Goal: Browse casually

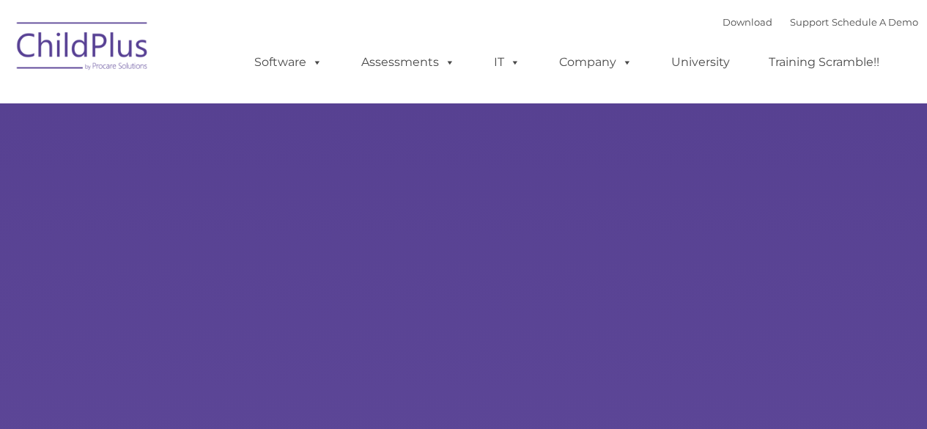
type input ""
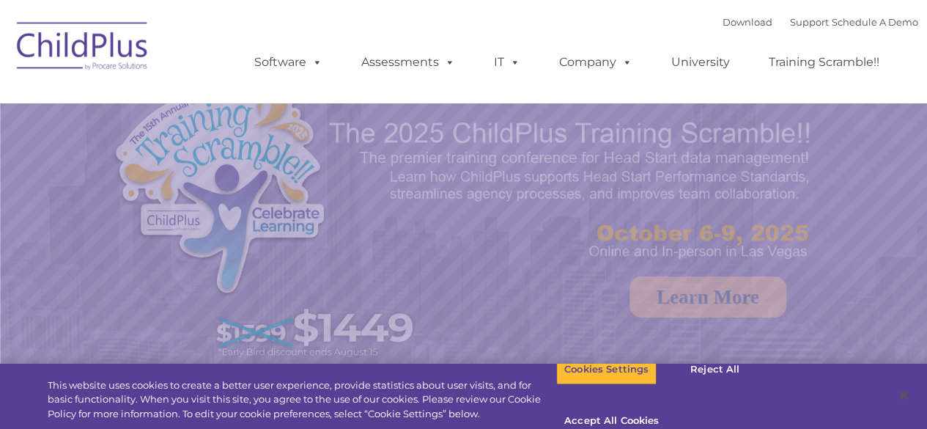
select select "MEDIUM"
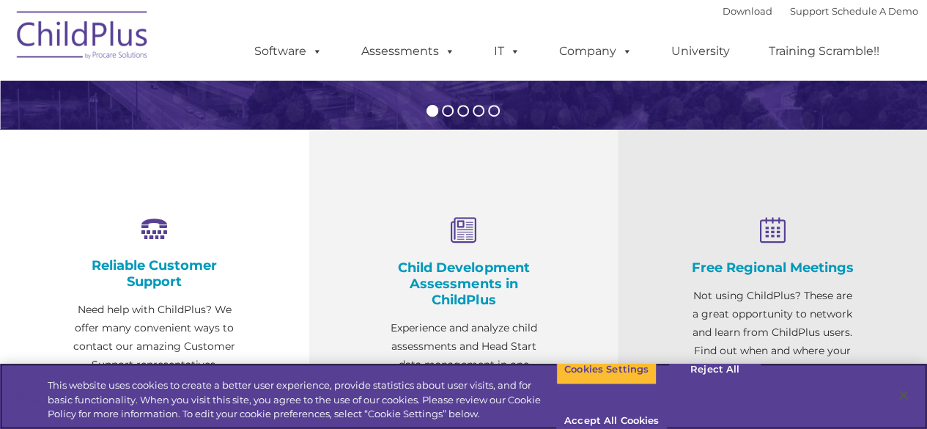
scroll to position [448, 0]
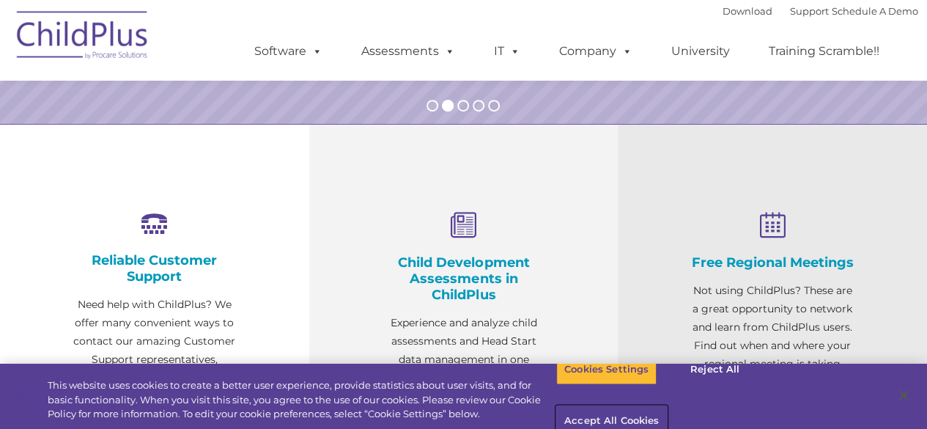
click at [667, 406] on button "Accept All Cookies" at bounding box center [611, 421] width 111 height 31
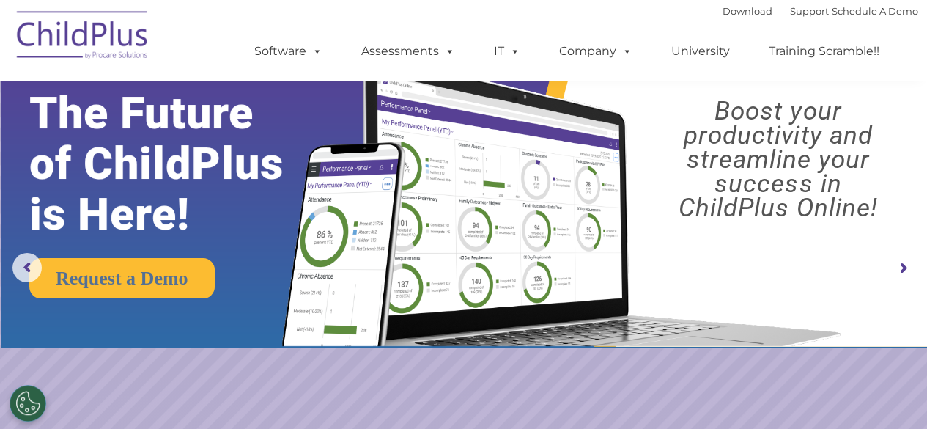
scroll to position [0, 0]
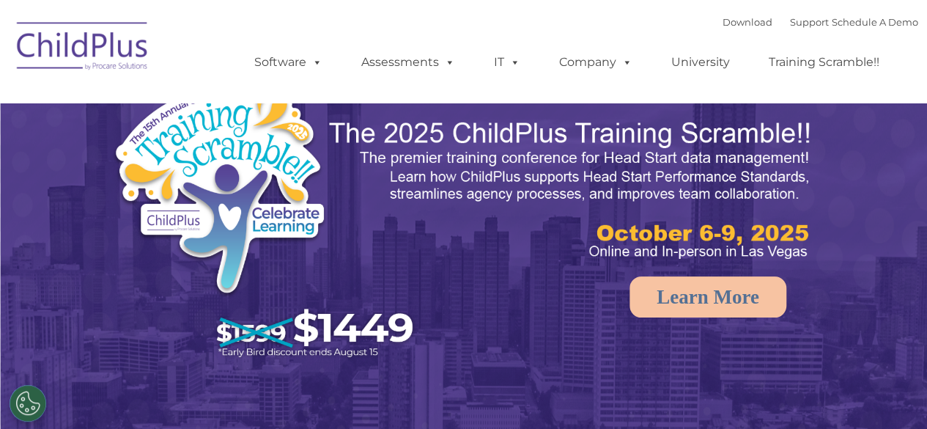
select select "MEDIUM"
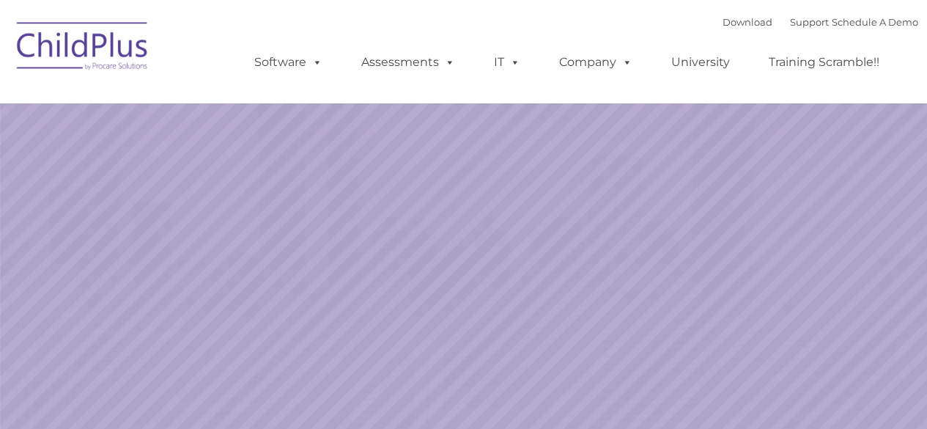
select select "MEDIUM"
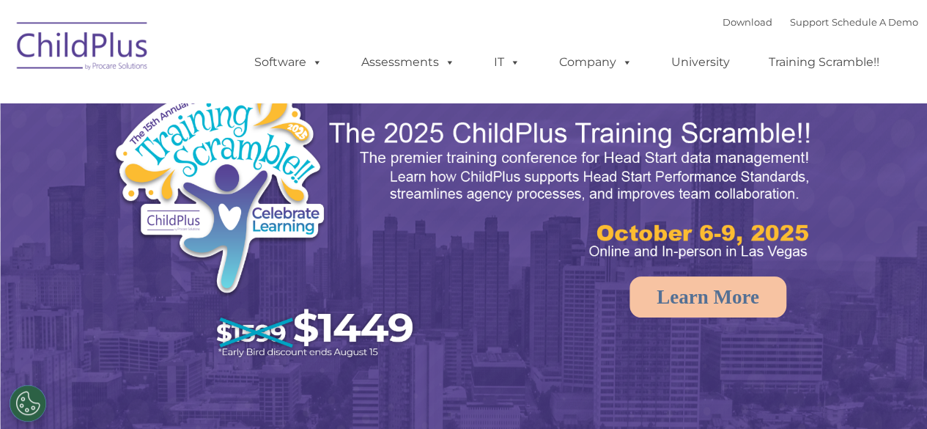
select select "MEDIUM"
